Goal: Information Seeking & Learning: Compare options

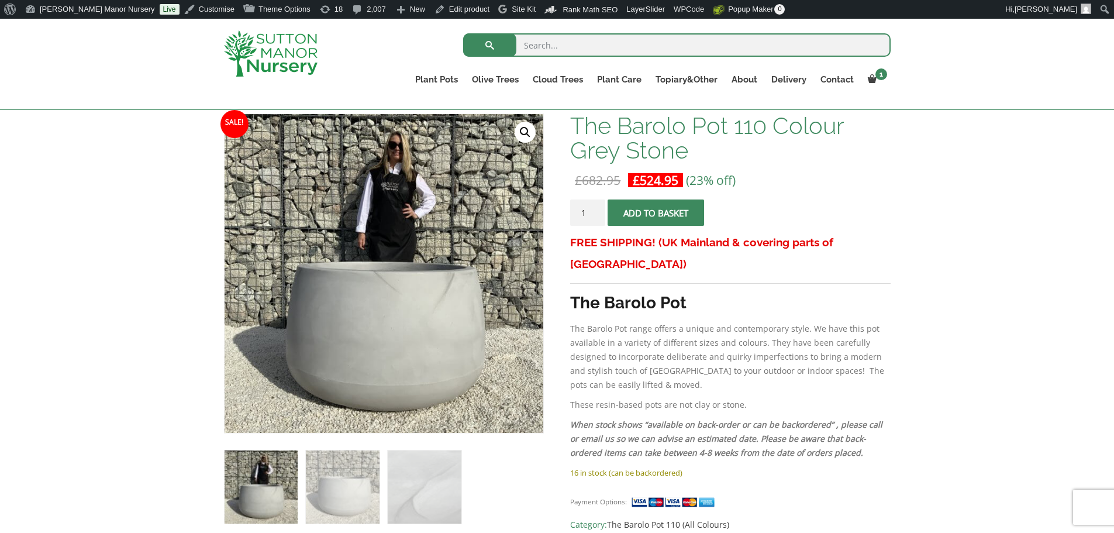
click at [302, 49] on img at bounding box center [271, 53] width 94 height 46
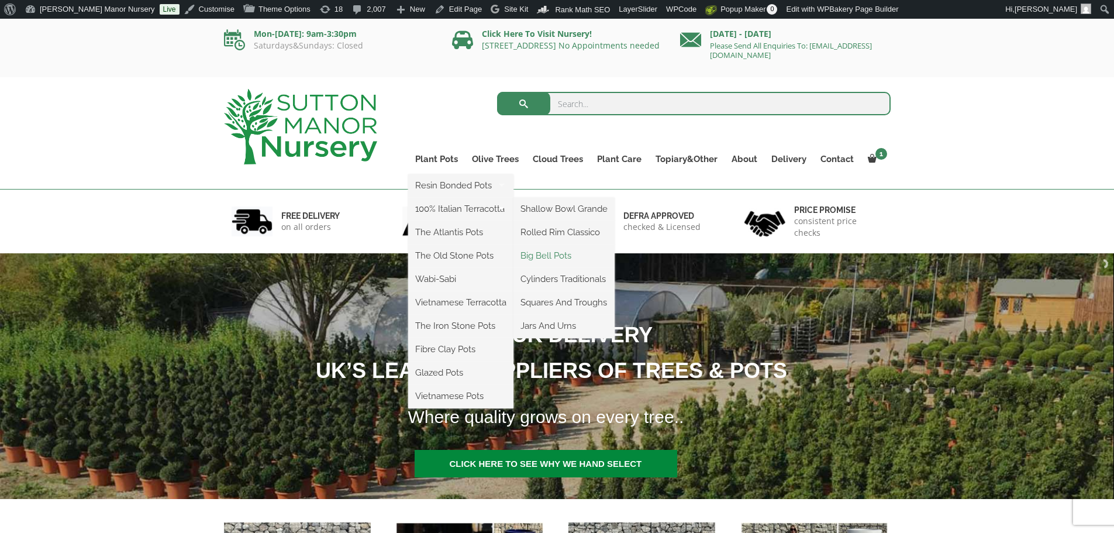
click at [539, 253] on link "Big Bell Pots" at bounding box center [563, 256] width 101 height 18
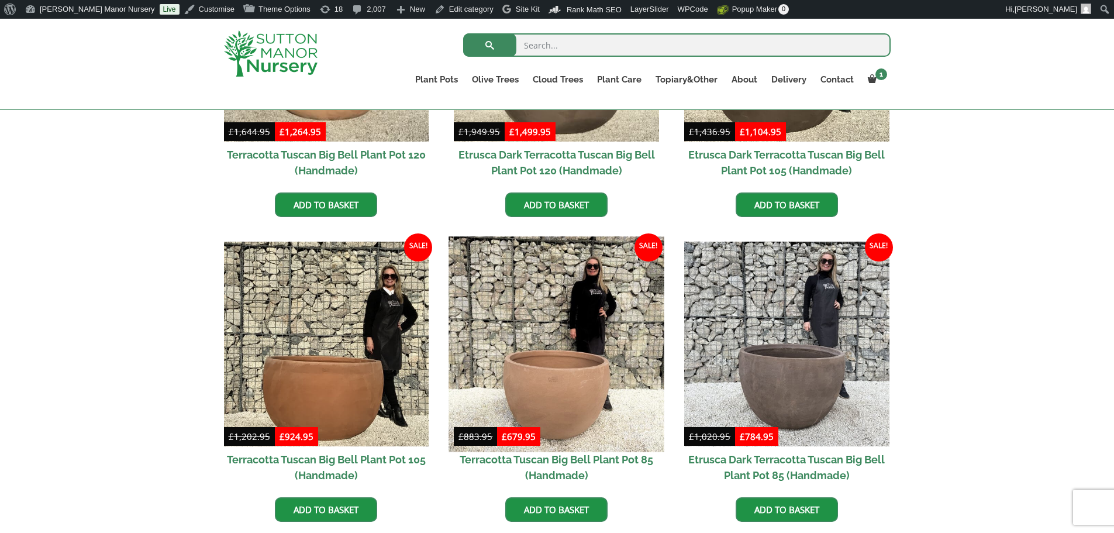
scroll to position [468, 0]
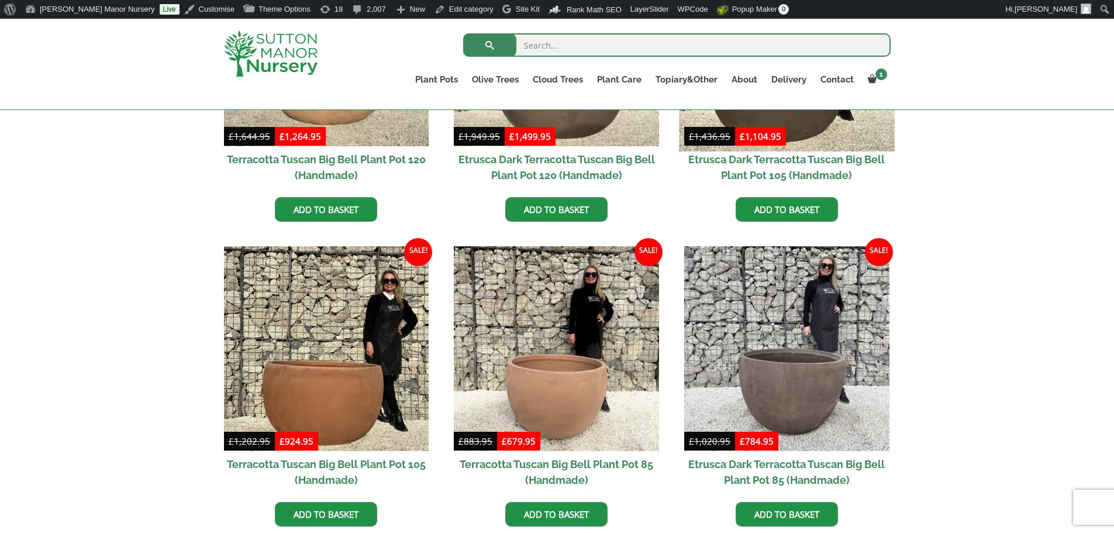
click at [800, 122] on img at bounding box center [786, 43] width 215 height 215
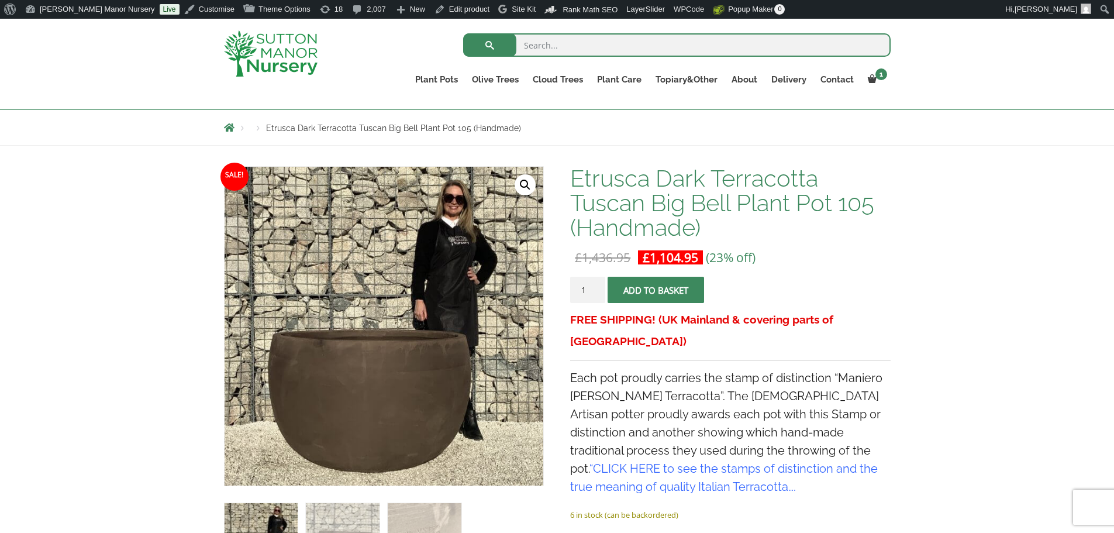
scroll to position [117, 0]
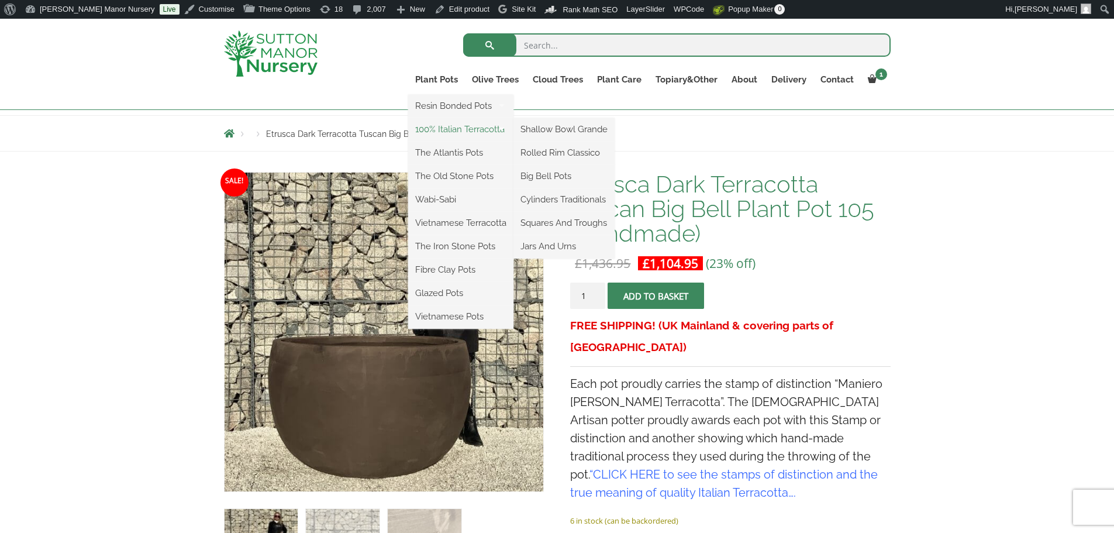
click at [487, 130] on link "100% Italian Terracotta" at bounding box center [460, 129] width 105 height 18
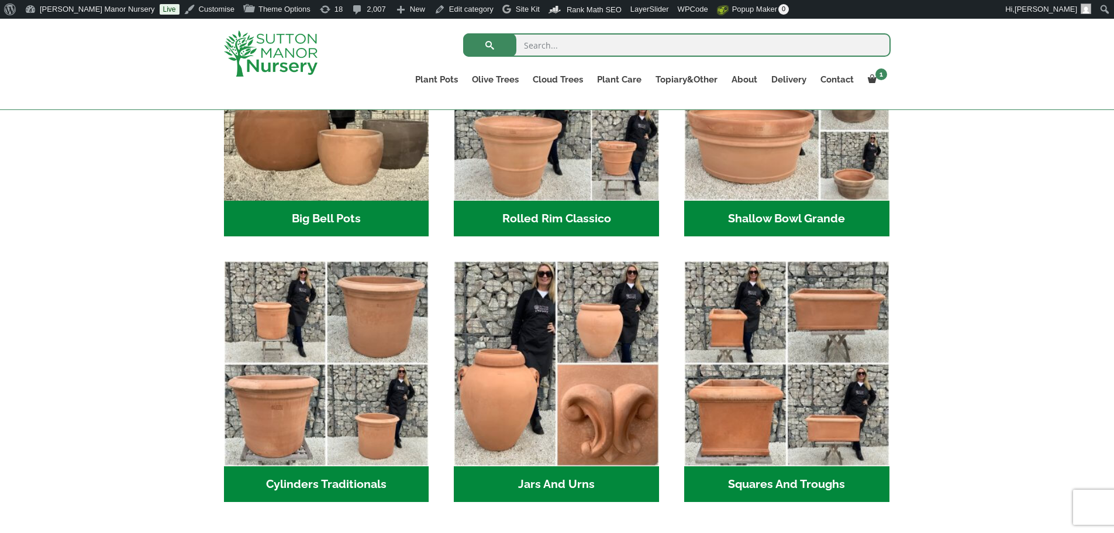
scroll to position [468, 0]
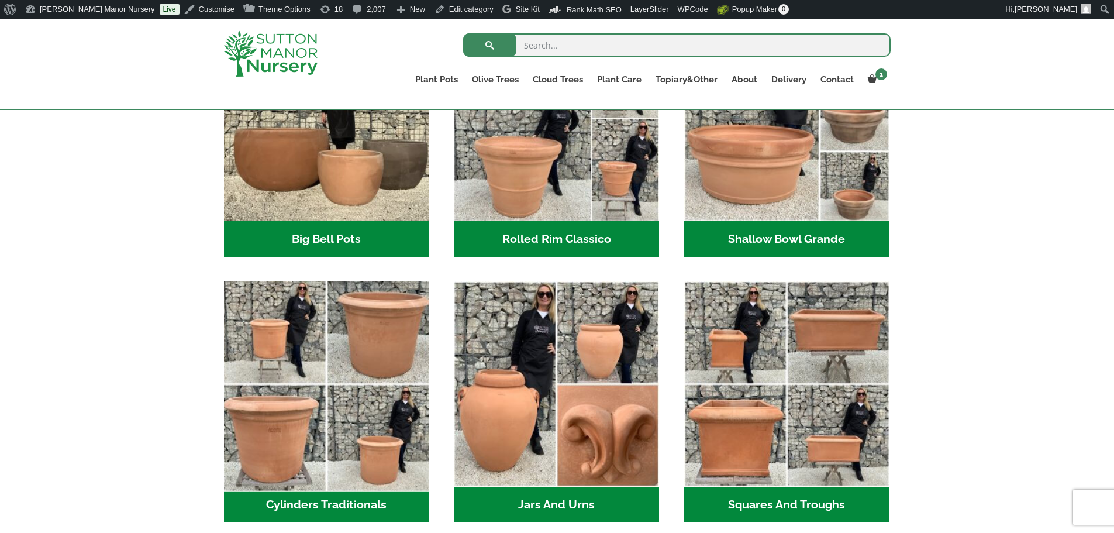
click at [396, 391] on img "Visit product category Cylinders Traditionals" at bounding box center [326, 384] width 215 height 215
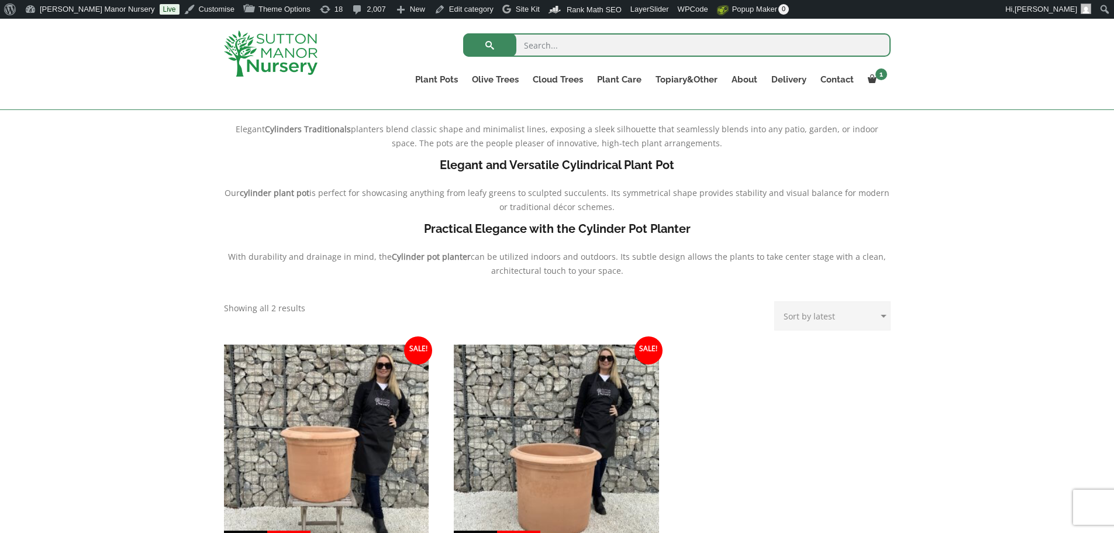
scroll to position [292, 0]
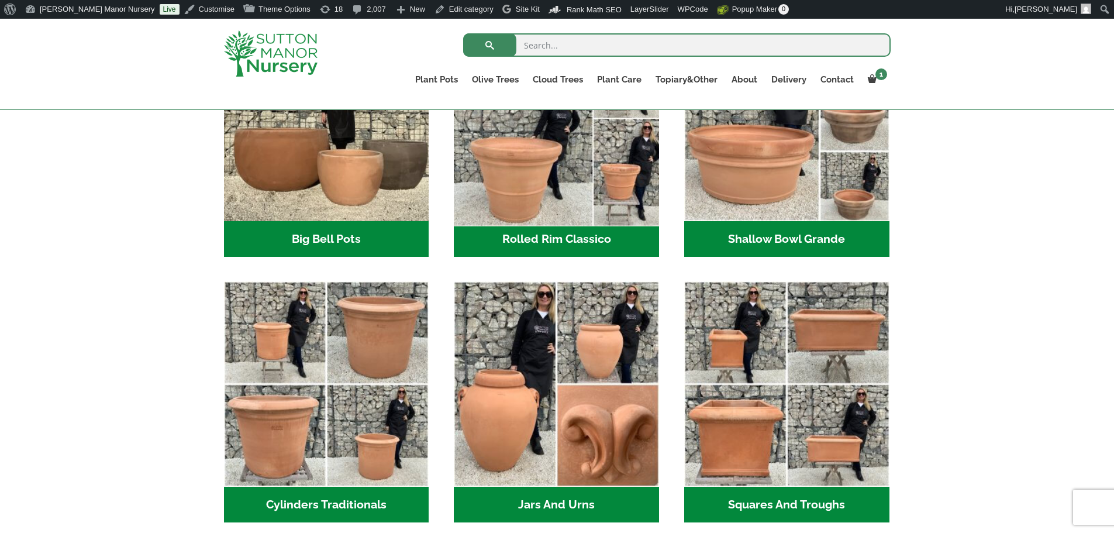
click at [570, 184] on img "Visit product category Rolled Rim Classico" at bounding box center [556, 118] width 215 height 215
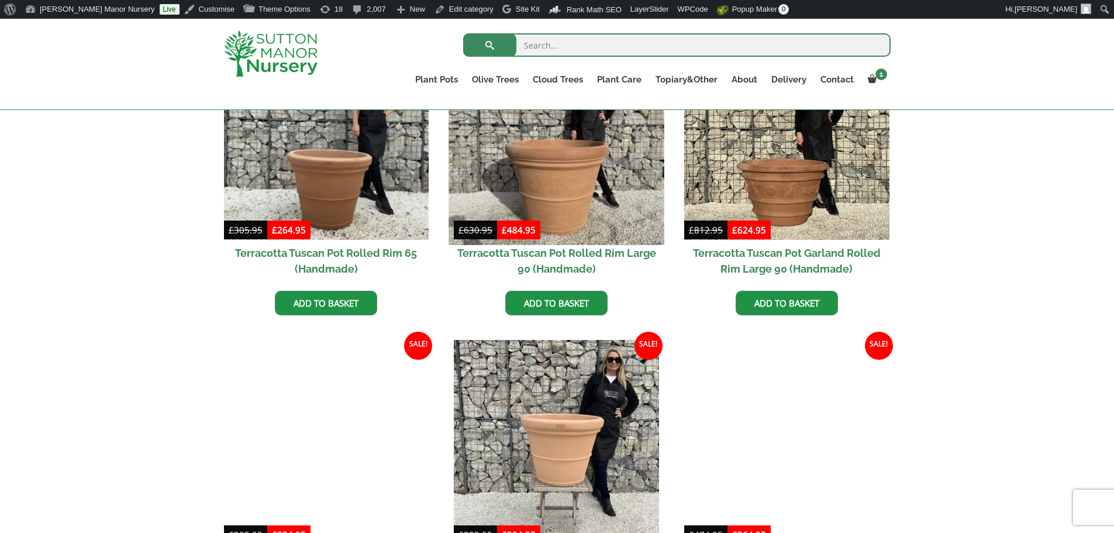
scroll to position [585, 0]
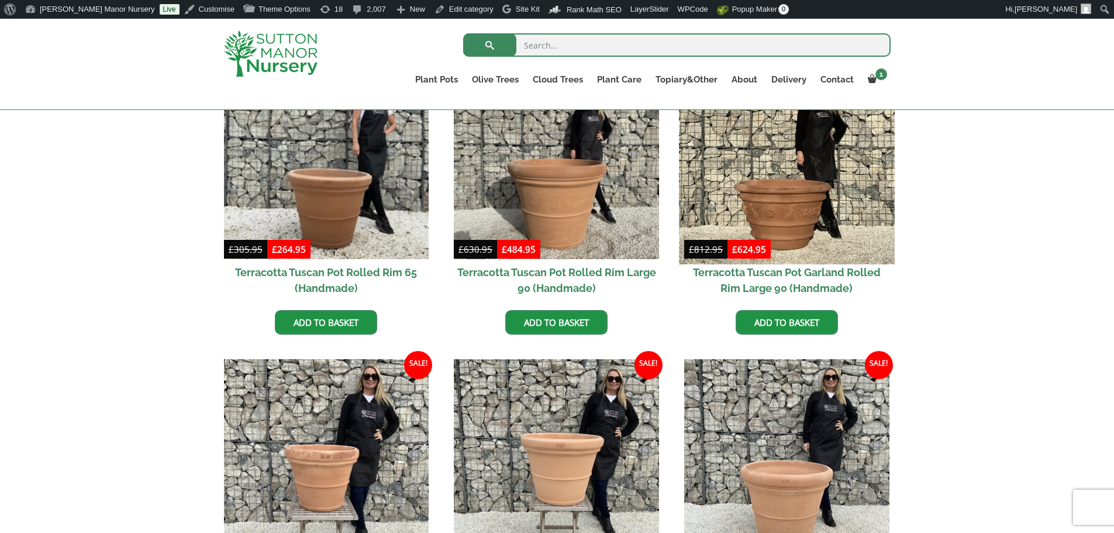
click at [819, 204] on img at bounding box center [786, 156] width 215 height 215
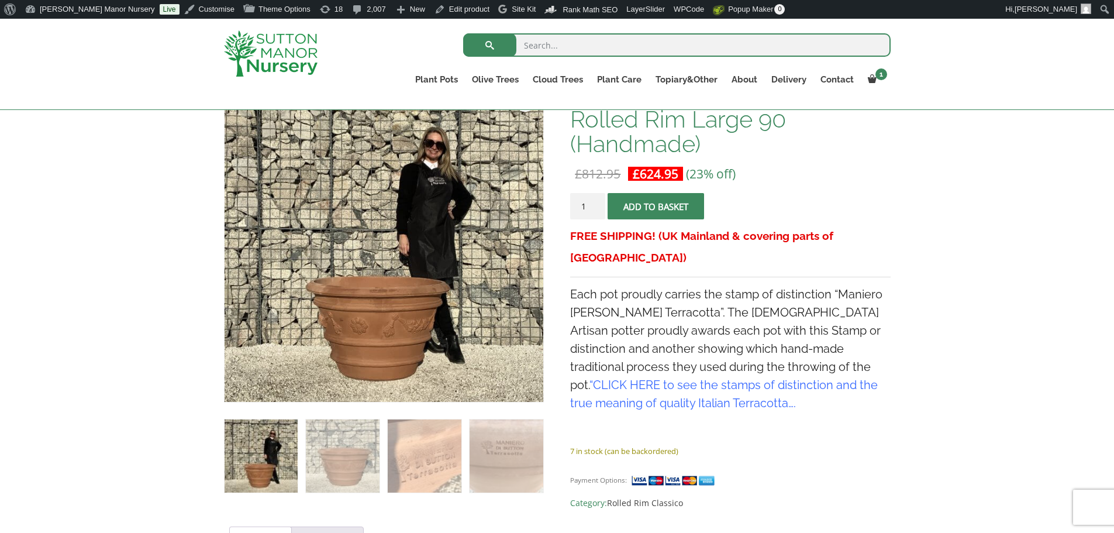
scroll to position [234, 0]
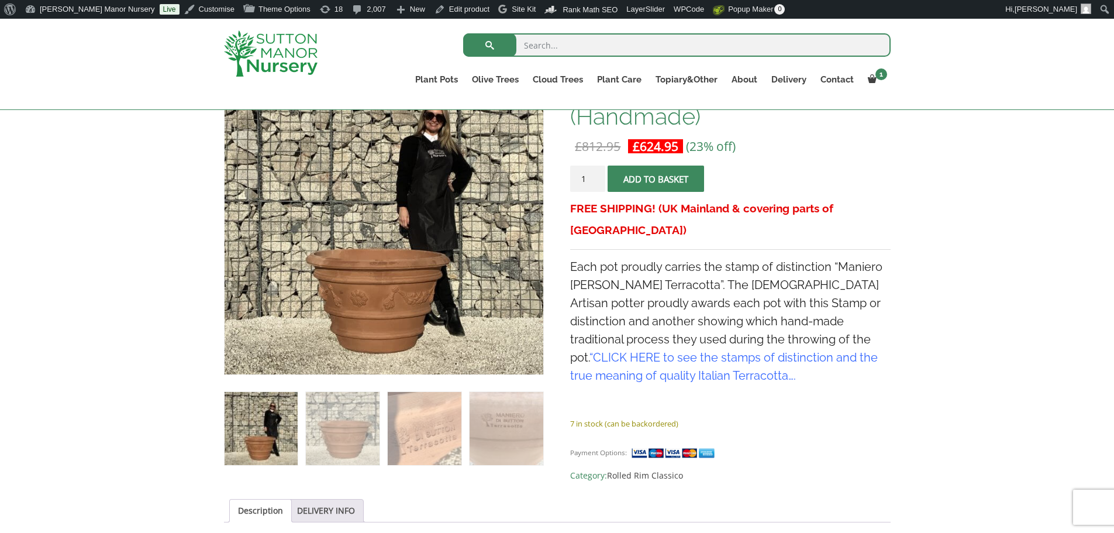
click at [832, 350] on link "CLICK HERE to see the stamps of distinction and the true meaning of quality Ita…" at bounding box center [724, 366] width 308 height 32
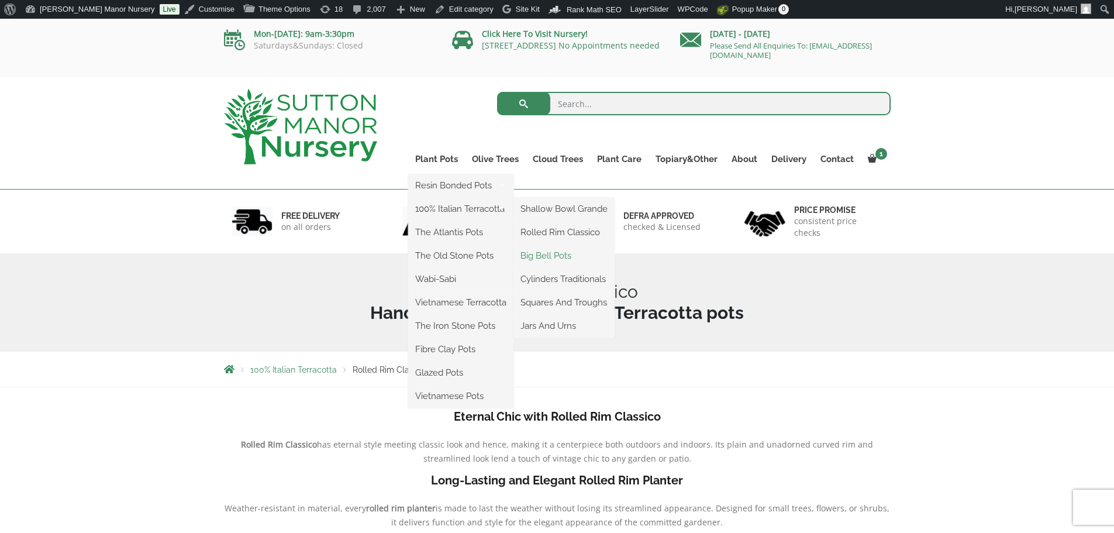
click at [544, 253] on link "Big Bell Pots" at bounding box center [563, 256] width 101 height 18
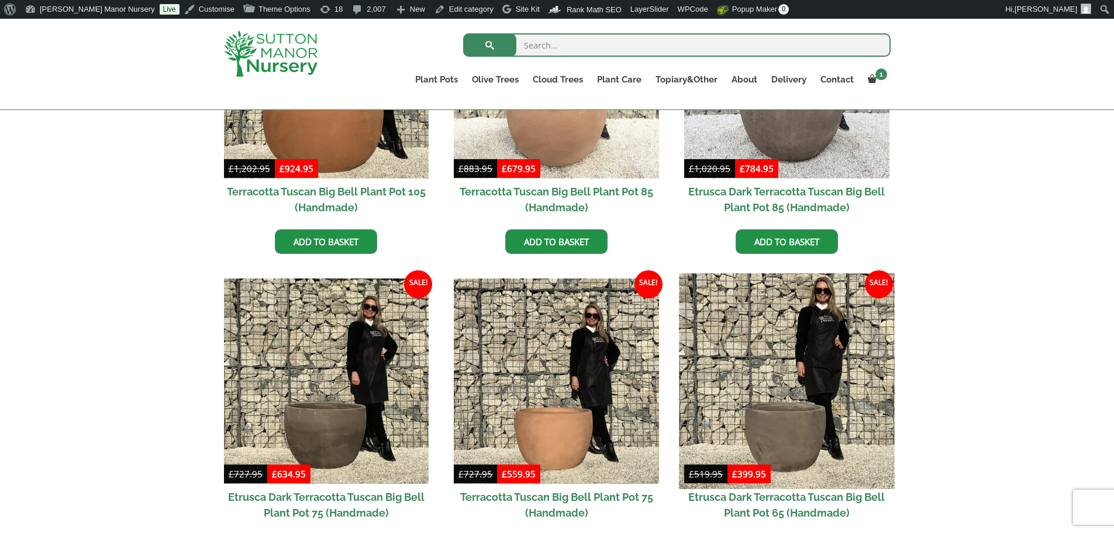
scroll to position [760, 0]
